Goal: Use online tool/utility: Utilize a website feature to perform a specific function

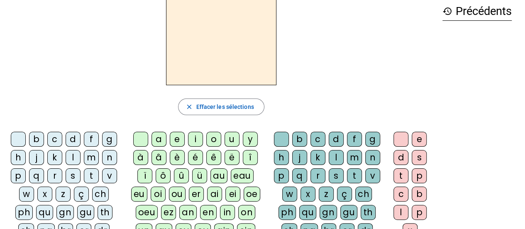
scroll to position [42, 0]
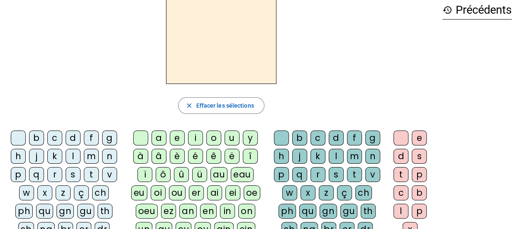
click at [95, 176] on div "t" at bounding box center [91, 174] width 15 height 15
click at [161, 134] on div "a" at bounding box center [158, 137] width 15 height 15
click at [316, 133] on div "c" at bounding box center [317, 137] width 15 height 15
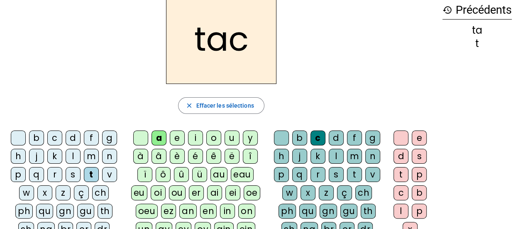
click at [280, 137] on div at bounding box center [281, 137] width 15 height 15
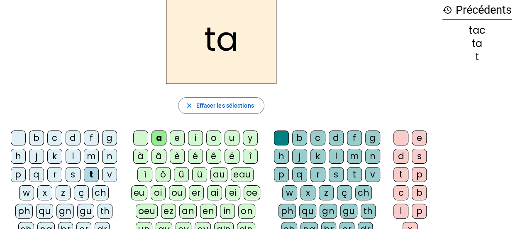
click at [179, 132] on div "e" at bounding box center [177, 137] width 15 height 15
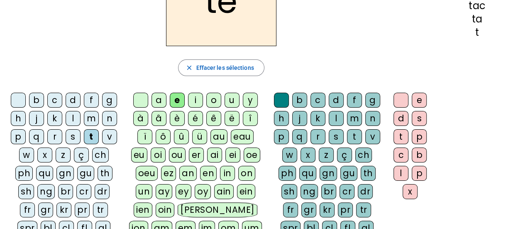
scroll to position [80, 0]
click at [40, 112] on div "j" at bounding box center [36, 118] width 15 height 15
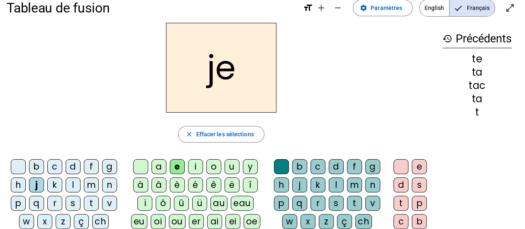
scroll to position [12, 0]
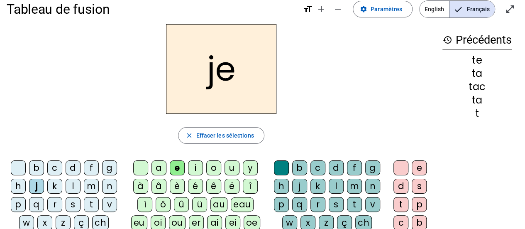
click at [71, 165] on div "d" at bounding box center [73, 167] width 15 height 15
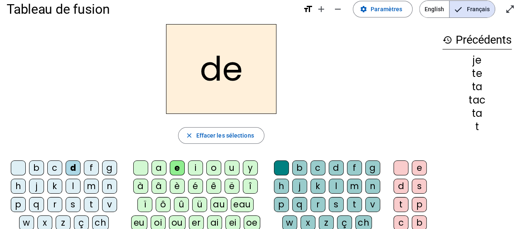
click at [91, 184] on div "m" at bounding box center [91, 185] width 15 height 15
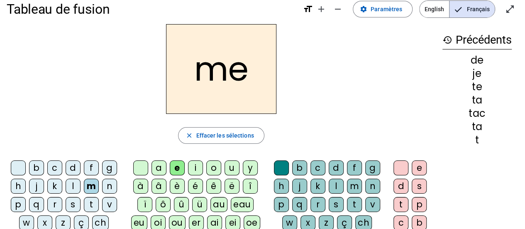
click at [159, 169] on div "a" at bounding box center [158, 167] width 15 height 15
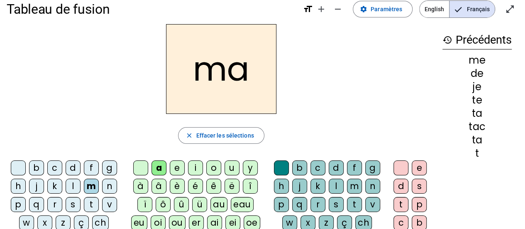
click at [70, 183] on div "l" at bounding box center [73, 185] width 15 height 15
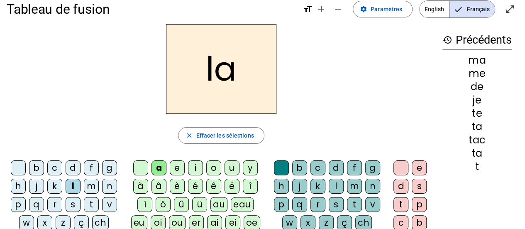
click at [317, 166] on div "c" at bounding box center [317, 167] width 15 height 15
